Goal: Information Seeking & Learning: Learn about a topic

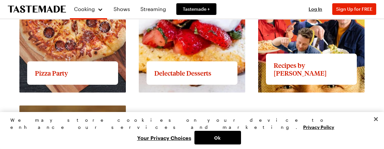
scroll to position [1036, 0]
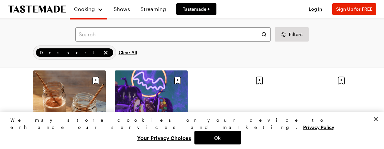
scroll to position [97, 0]
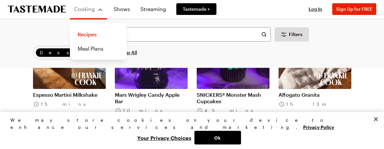
click at [122, 36] on div "Recipes Meal Plans" at bounding box center [98, 41] width 57 height 36
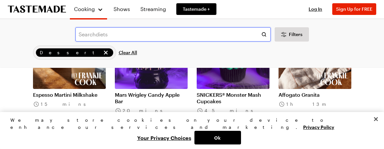
click at [140, 39] on input "text" at bounding box center [173, 34] width 196 height 14
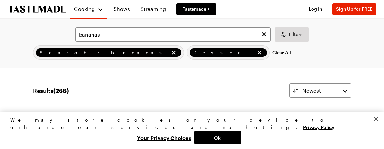
click at [194, 53] on span "Dessert" at bounding box center [224, 52] width 61 height 7
drag, startPoint x: 72, startPoint y: 55, endPoint x: 67, endPoint y: 45, distance: 11.7
click at [70, 50] on span "Search: bananas" at bounding box center [104, 52] width 129 height 7
click at [67, 45] on div "bananas Filters Search: bananas Dessert Clear All Search" at bounding box center [192, 43] width 384 height 48
click at [68, 51] on span "Search: bananas" at bounding box center [104, 52] width 129 height 7
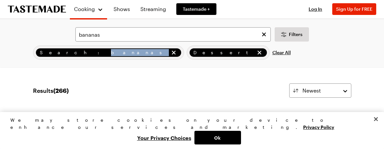
click at [68, 51] on span "Search: bananas" at bounding box center [104, 52] width 129 height 7
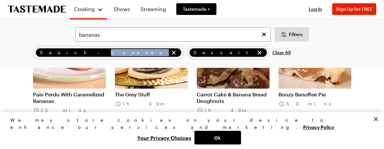
scroll to position [615, 0]
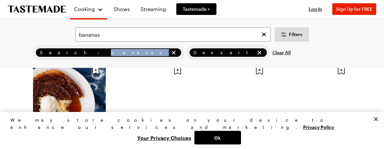
scroll to position [1457, 0]
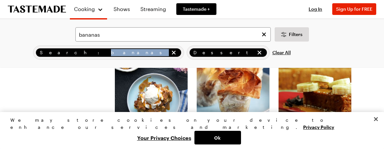
scroll to position [1975, 0]
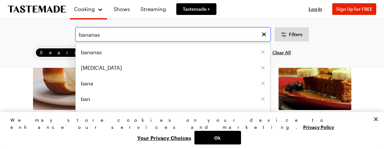
click at [136, 35] on input "bananas" at bounding box center [173, 34] width 196 height 14
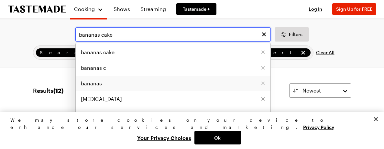
type input "bananas cake"
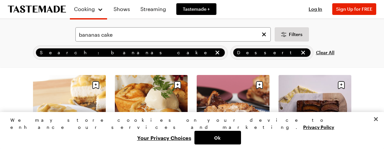
scroll to position [324, 0]
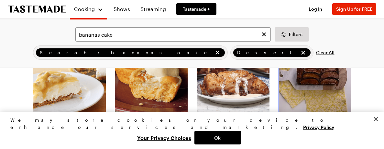
click at [310, 118] on link "Caramelized Banana Cake" at bounding box center [315, 121] width 73 height 6
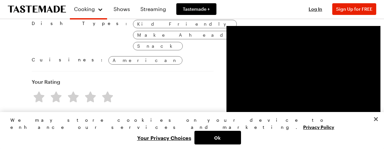
scroll to position [550, 0]
